Goal: Information Seeking & Learning: Learn about a topic

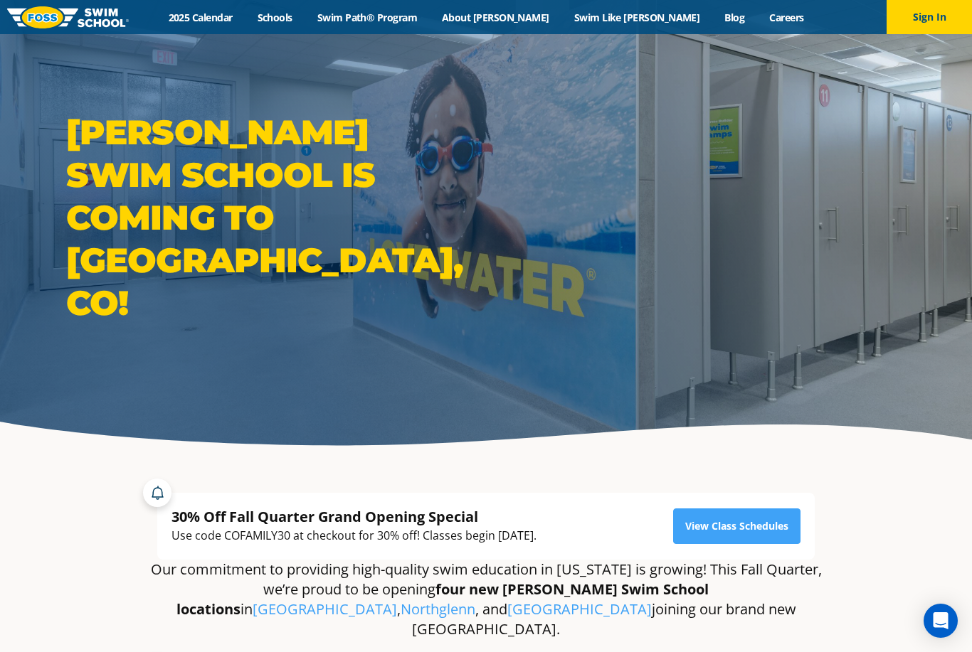
click at [304, 14] on link "Schools" at bounding box center [275, 18] width 60 height 14
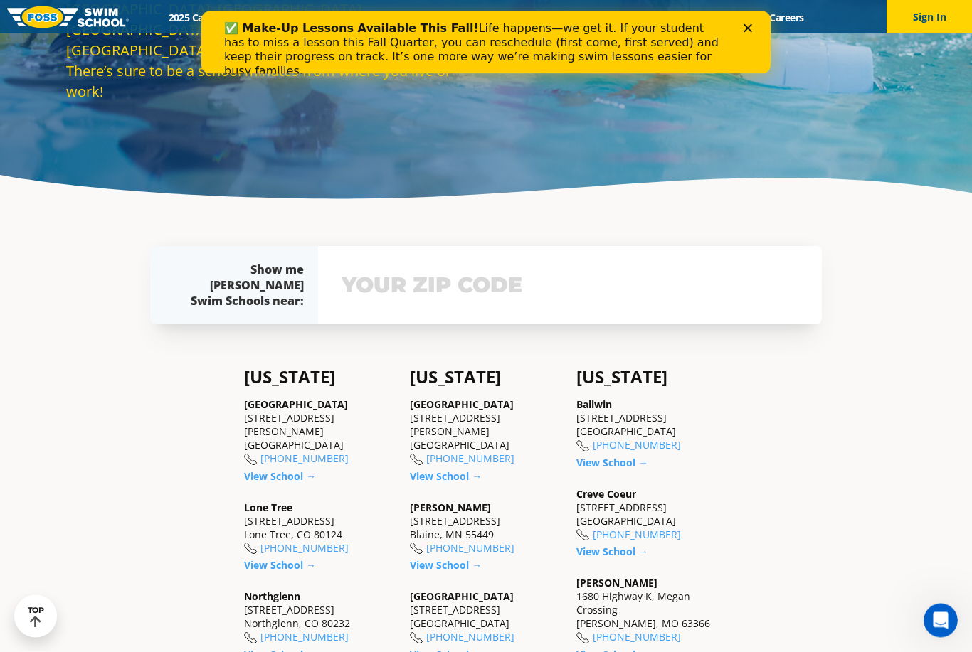
scroll to position [236, 0]
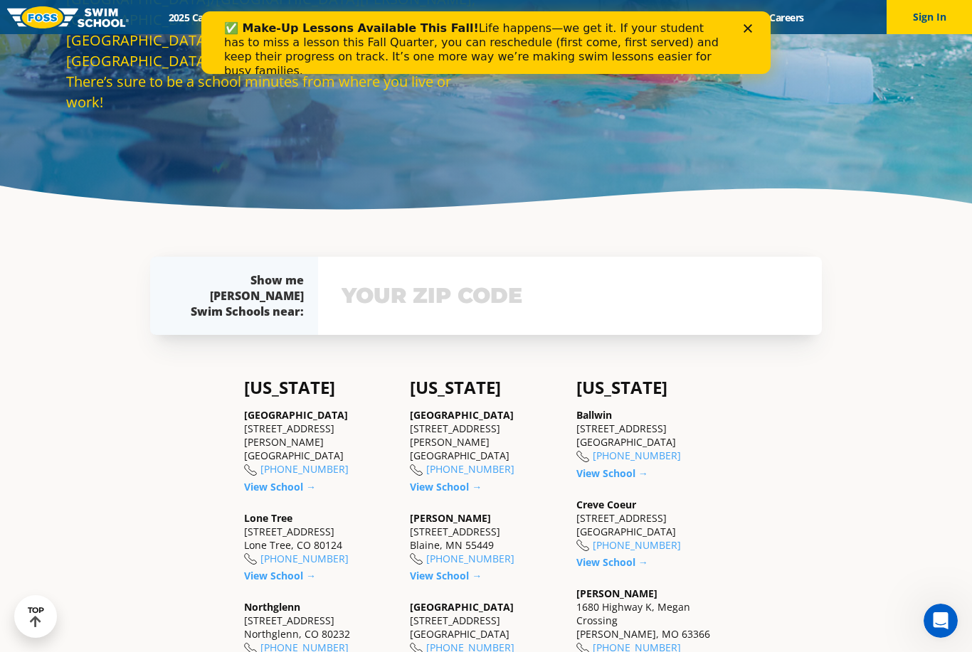
click at [749, 25] on icon "Close" at bounding box center [747, 28] width 9 height 9
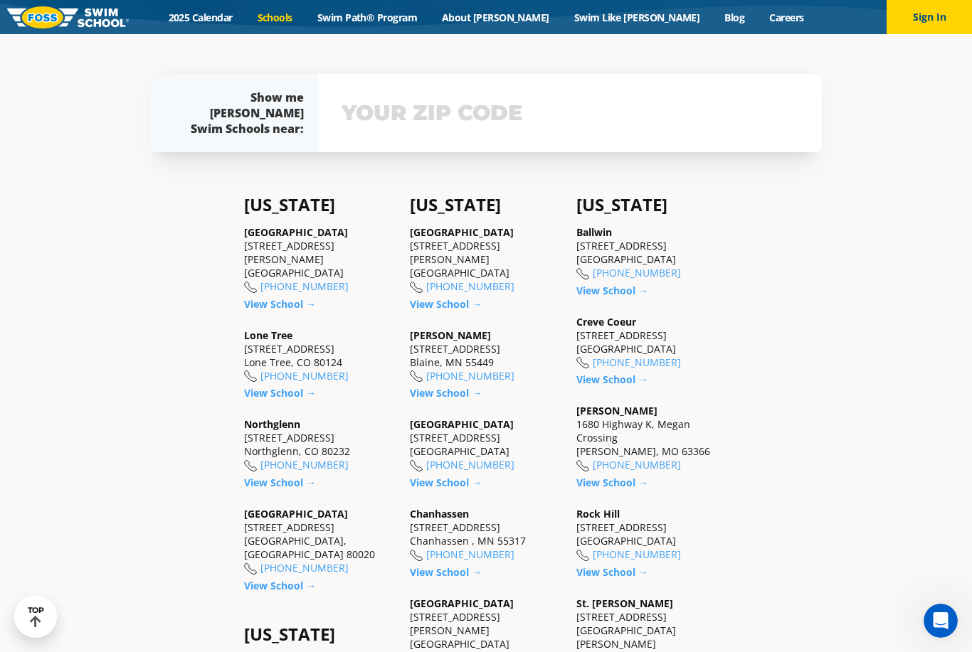
scroll to position [461, 0]
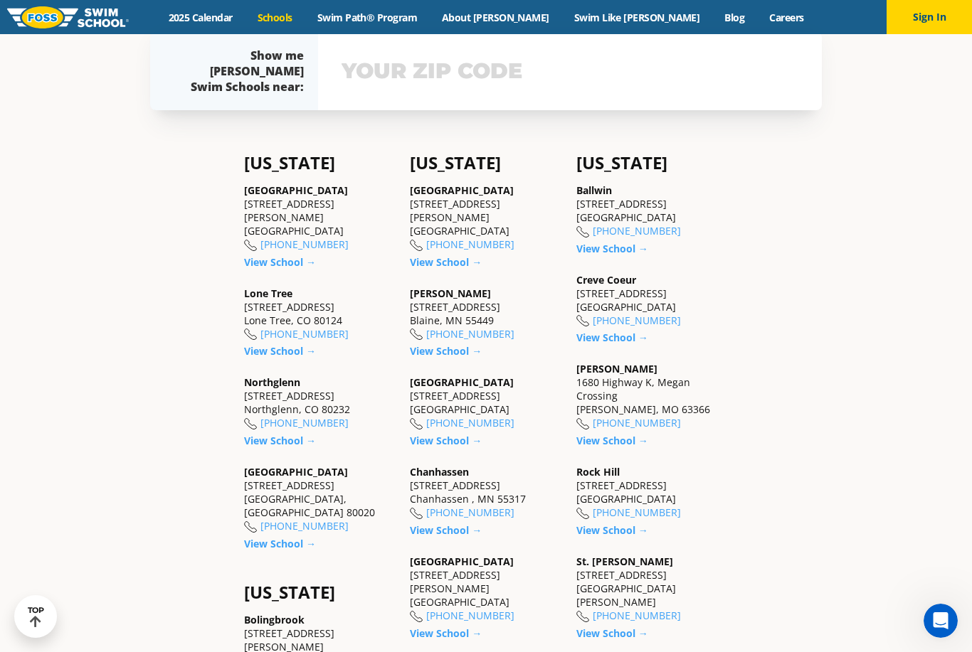
click at [302, 358] on link "View School →" at bounding box center [280, 351] width 72 height 14
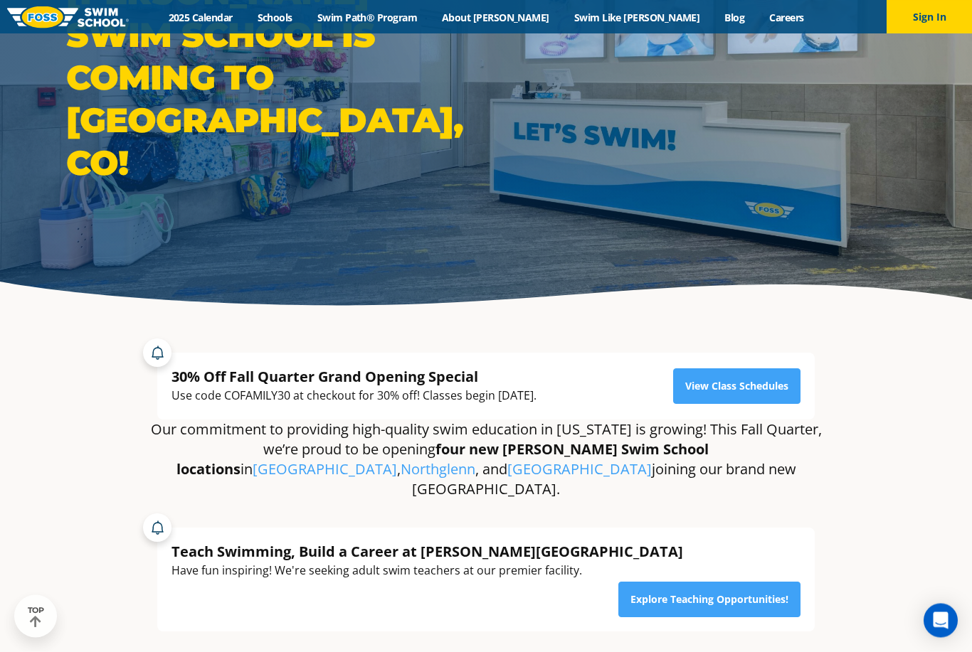
scroll to position [164, 0]
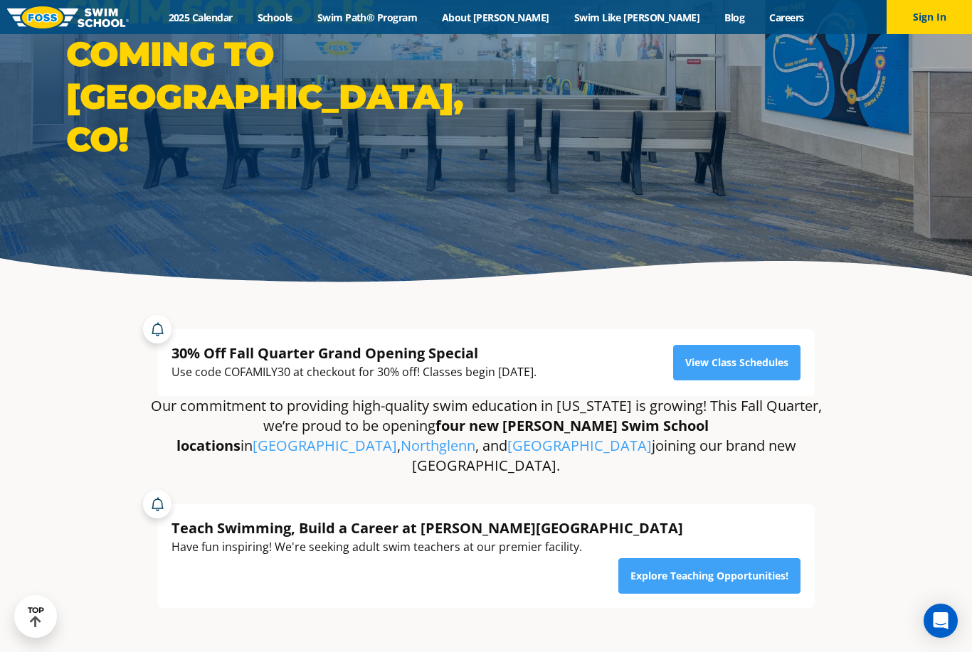
click at [765, 381] on link "View Class Schedules" at bounding box center [736, 363] width 127 height 36
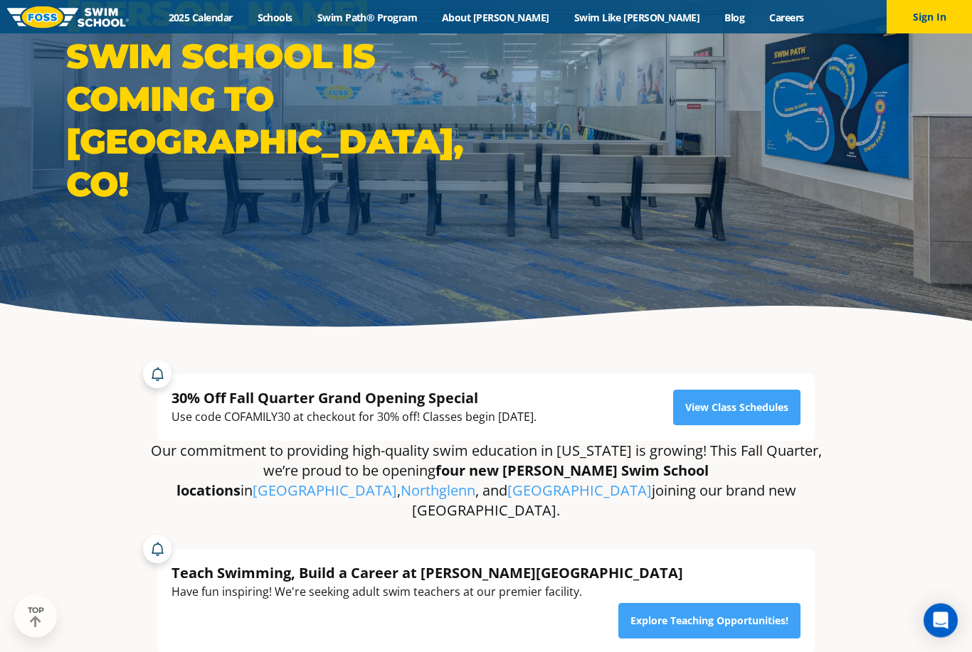
scroll to position [0, 0]
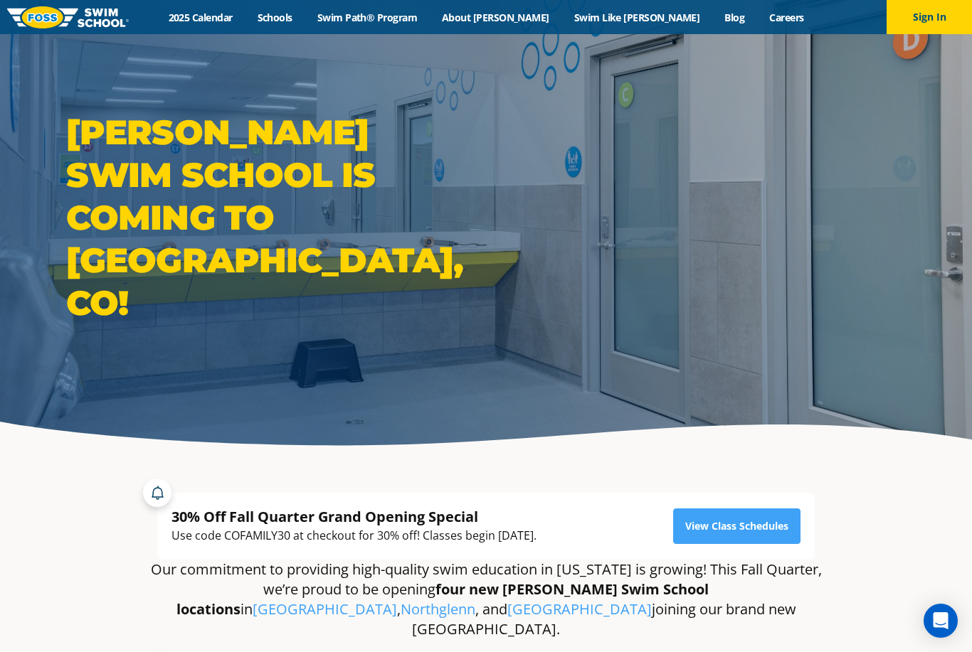
click at [390, 13] on link "Swim Path® Program" at bounding box center [366, 18] width 124 height 14
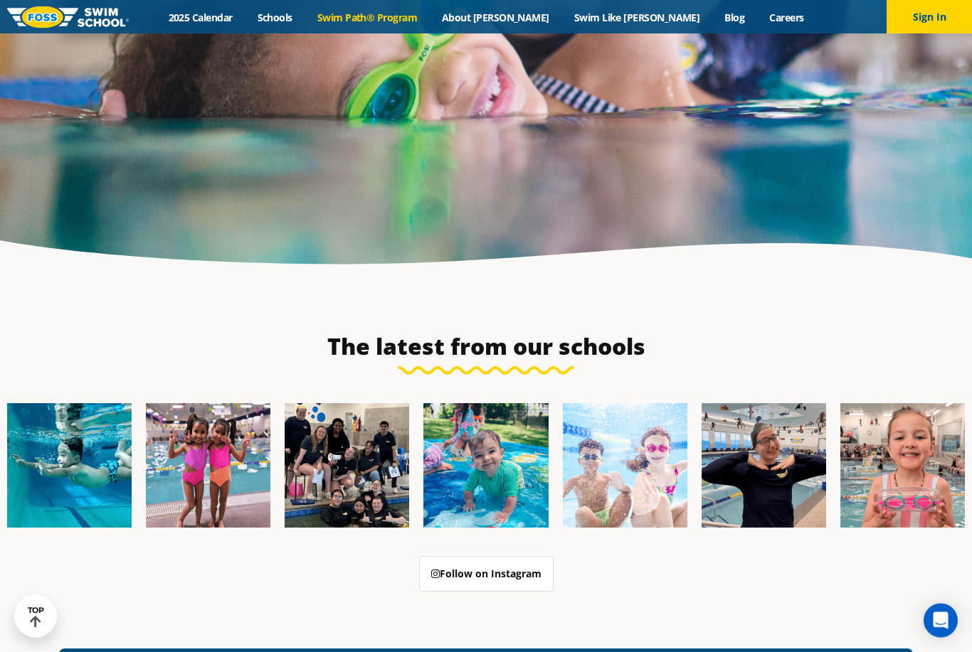
scroll to position [3679, 0]
